Goal: Find specific page/section: Find specific page/section

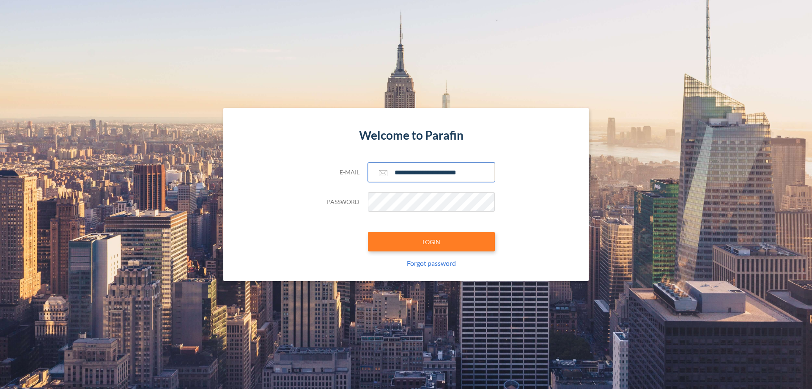
type input "**********"
click at [431, 241] on button "LOGIN" at bounding box center [431, 241] width 127 height 19
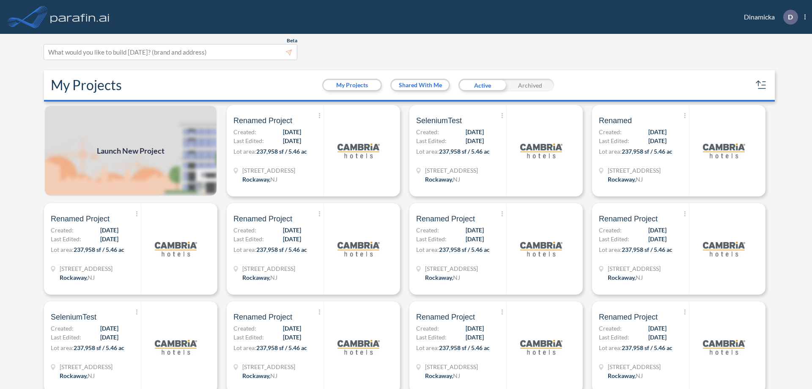
scroll to position [2, 0]
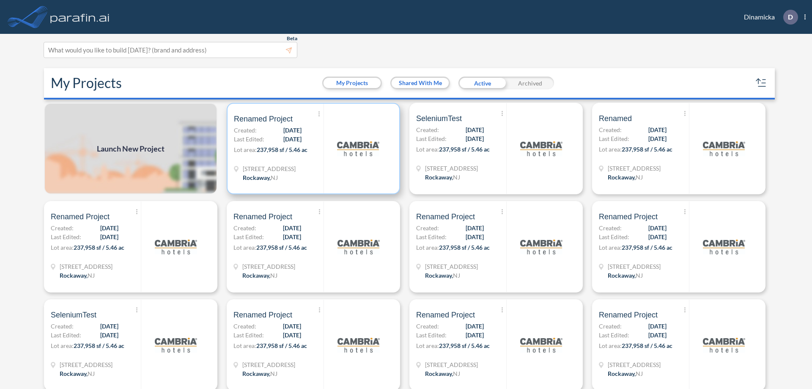
click at [312, 148] on p "Lot area: 237,958 sf / 5.46 ac" at bounding box center [279, 151] width 90 height 12
